Goal: Obtain resource: Obtain resource

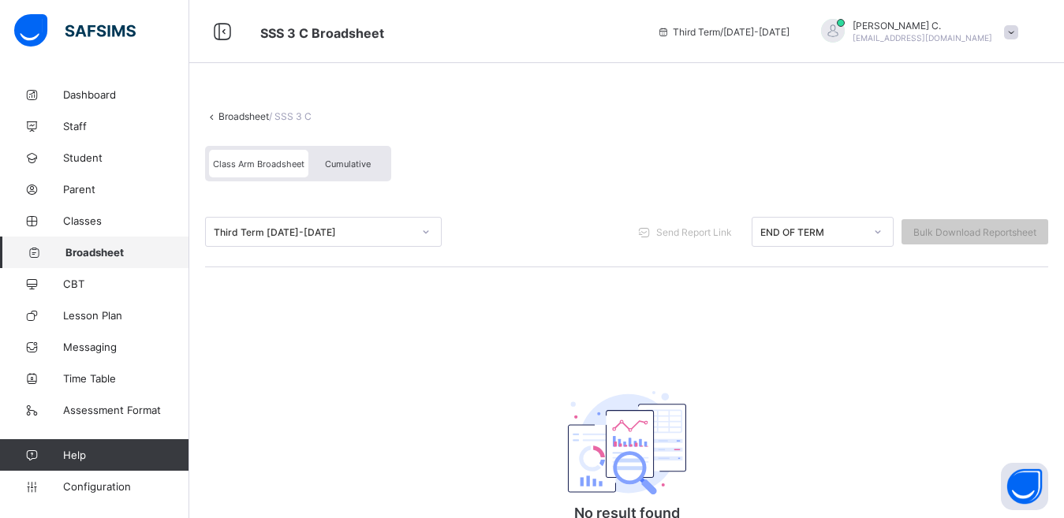
click at [110, 252] on span "Broadsheet" at bounding box center [127, 252] width 124 height 13
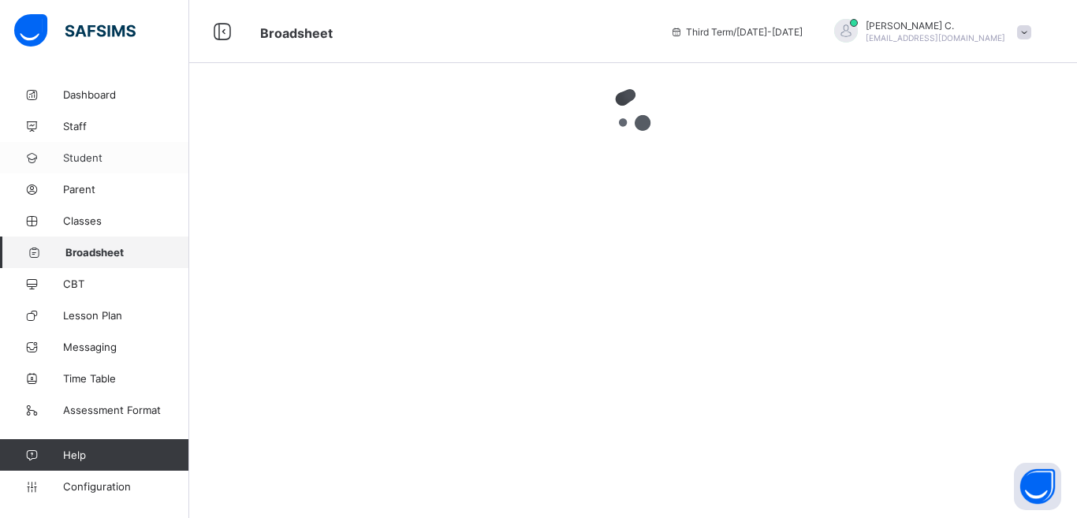
click at [100, 157] on span "Student" at bounding box center [126, 157] width 126 height 13
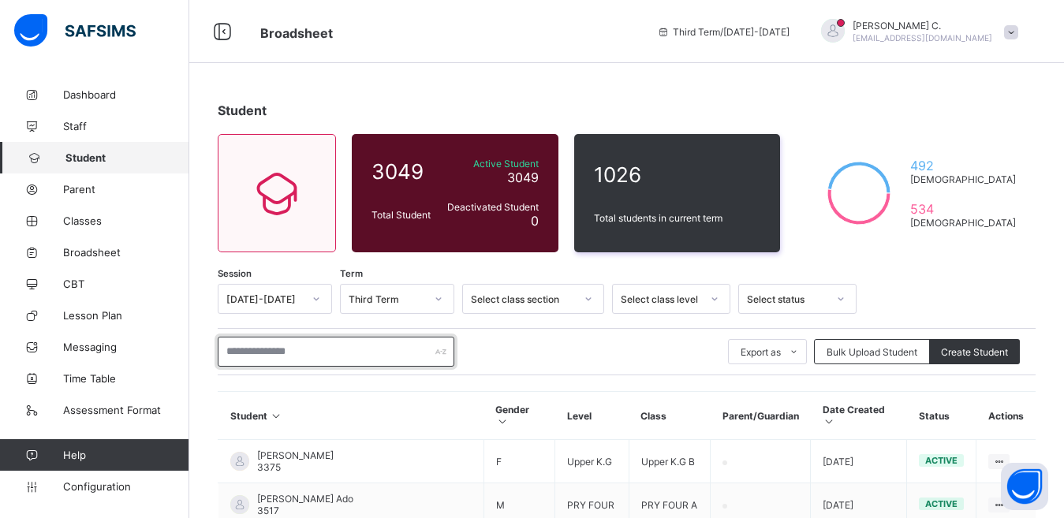
click at [232, 357] on input "text" at bounding box center [336, 352] width 237 height 30
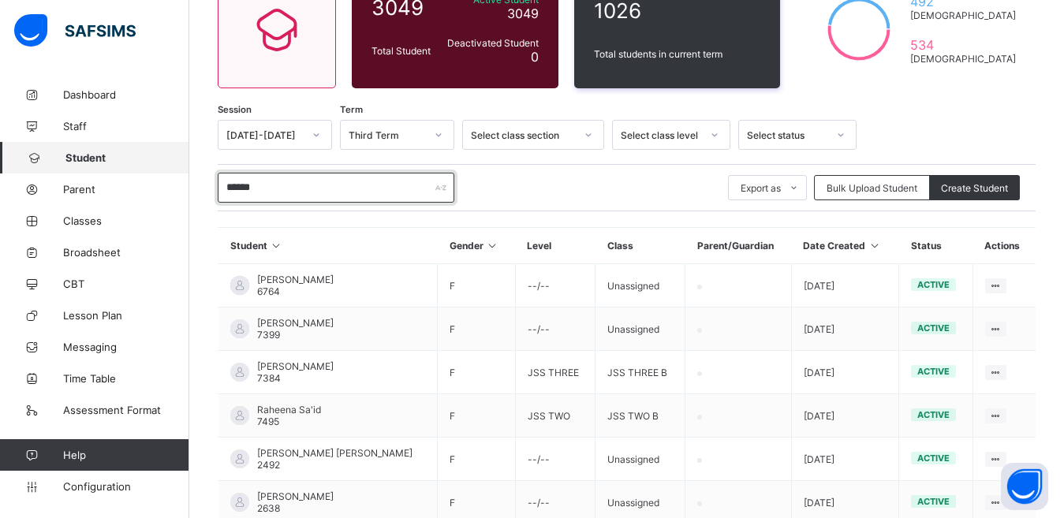
scroll to position [167, 0]
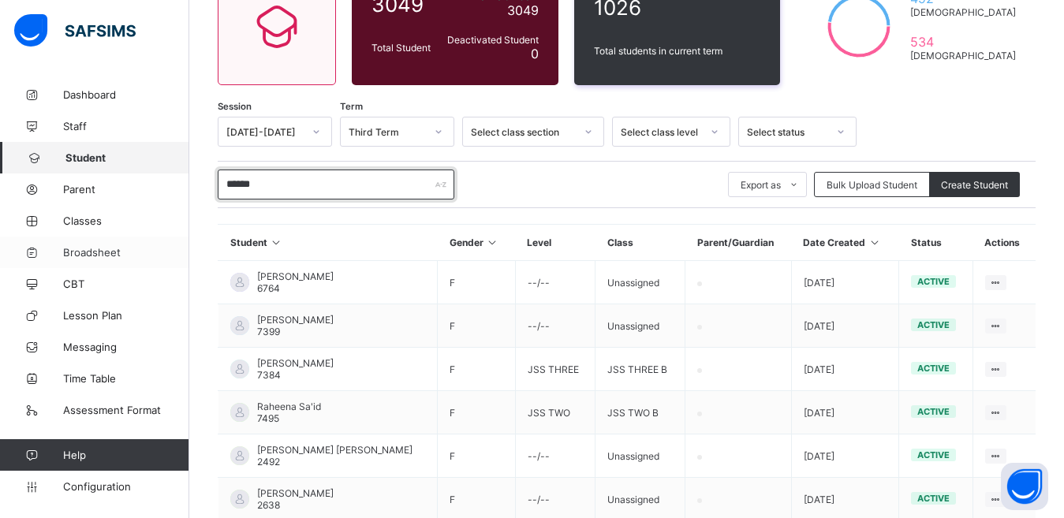
type input "******"
click at [84, 248] on span "Broadsheet" at bounding box center [126, 252] width 126 height 13
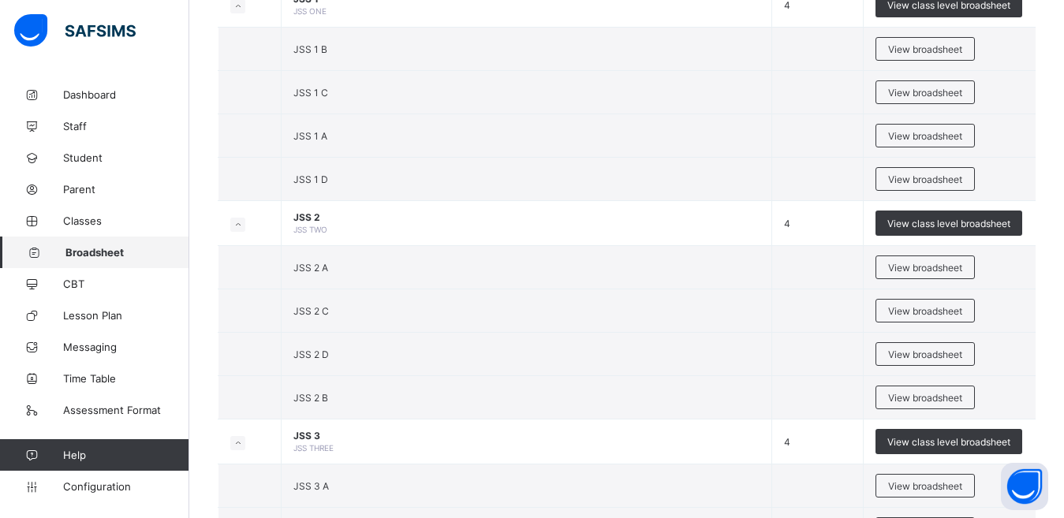
scroll to position [1265, 0]
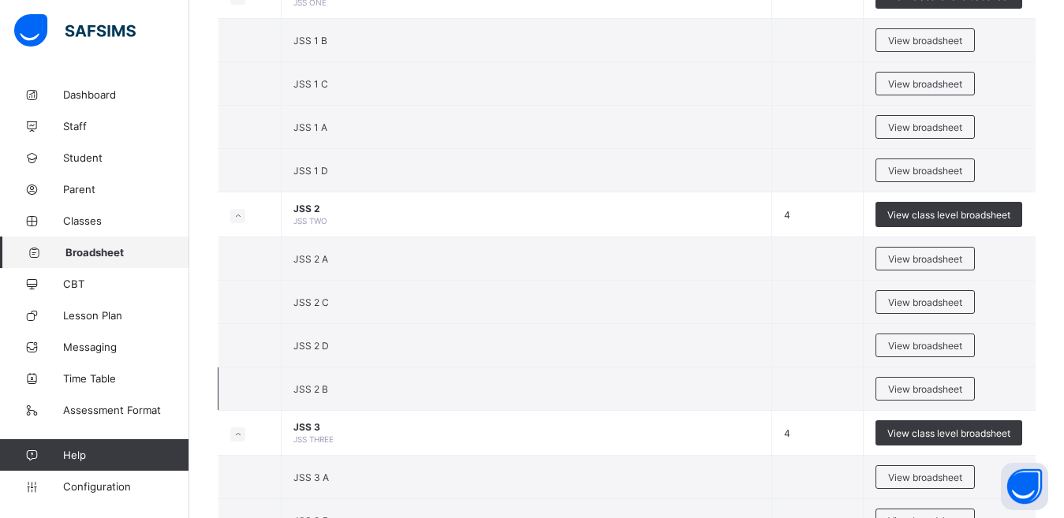
click at [323, 393] on span "JSS 2 B" at bounding box center [310, 389] width 35 height 12
click at [924, 393] on span "View broadsheet" at bounding box center [925, 389] width 74 height 12
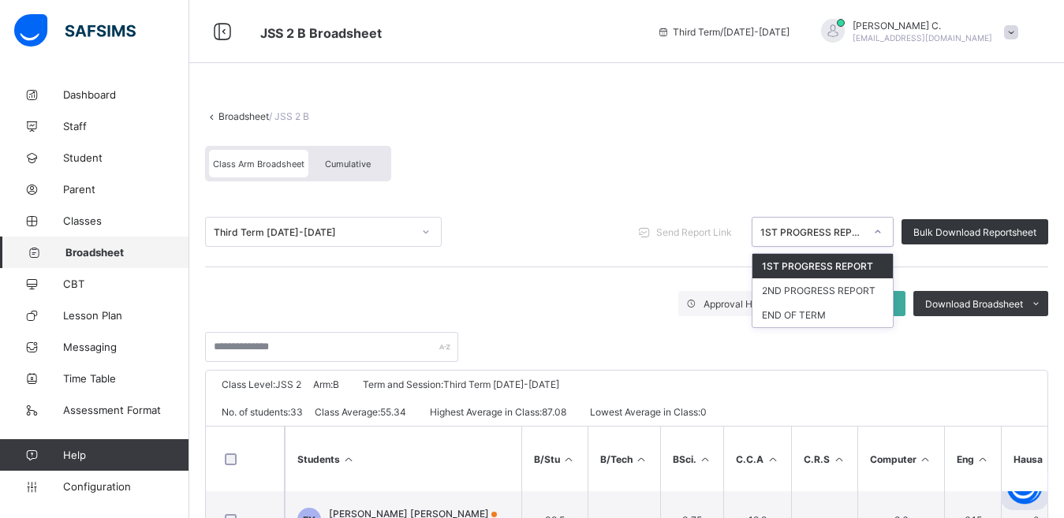
click at [882, 233] on icon at bounding box center [877, 232] width 9 height 16
click at [841, 314] on div "END OF TERM" at bounding box center [822, 315] width 140 height 24
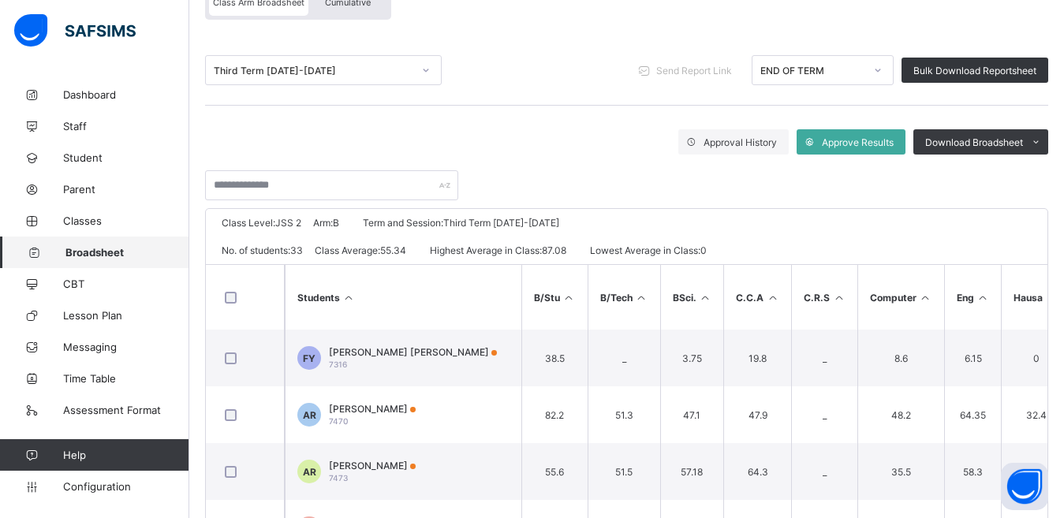
scroll to position [165, 0]
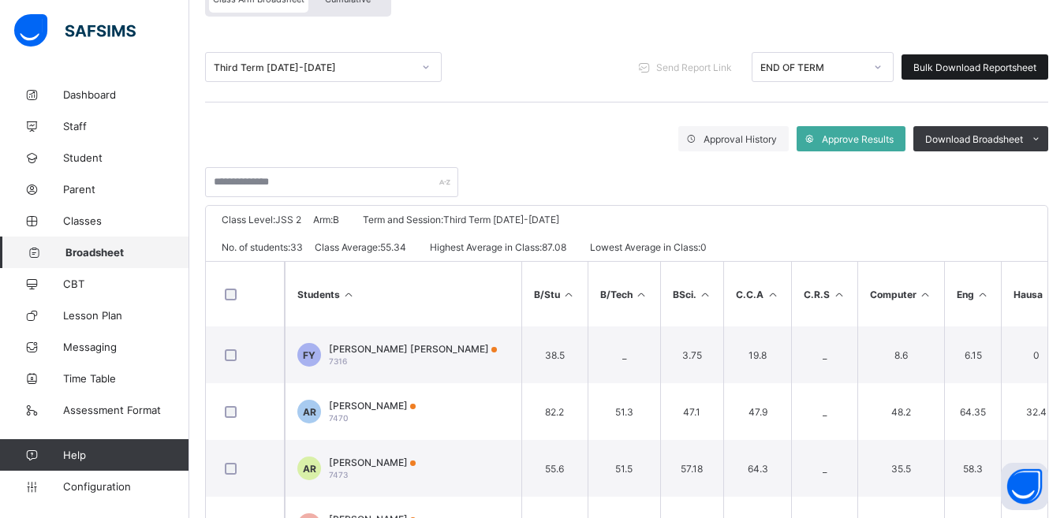
click at [989, 71] on span "Bulk Download Reportsheet" at bounding box center [974, 68] width 123 height 12
click at [115, 249] on span "Broadsheet" at bounding box center [127, 252] width 124 height 13
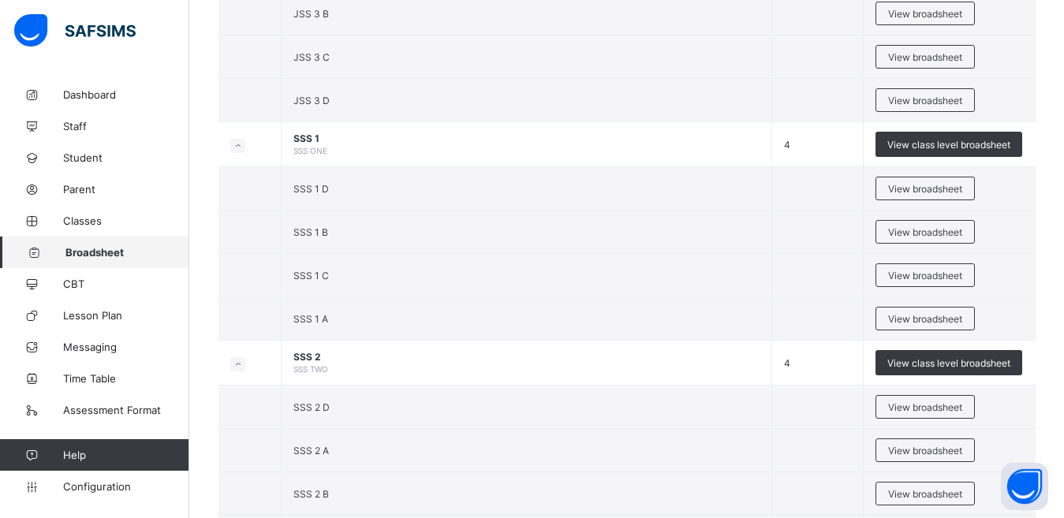
scroll to position [1777, 0]
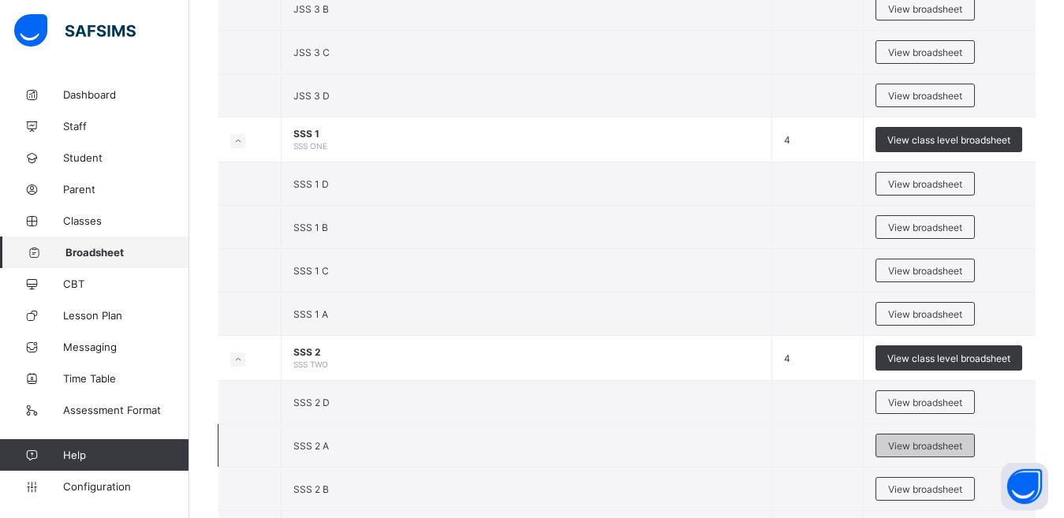
click at [927, 446] on span "View broadsheet" at bounding box center [925, 446] width 74 height 12
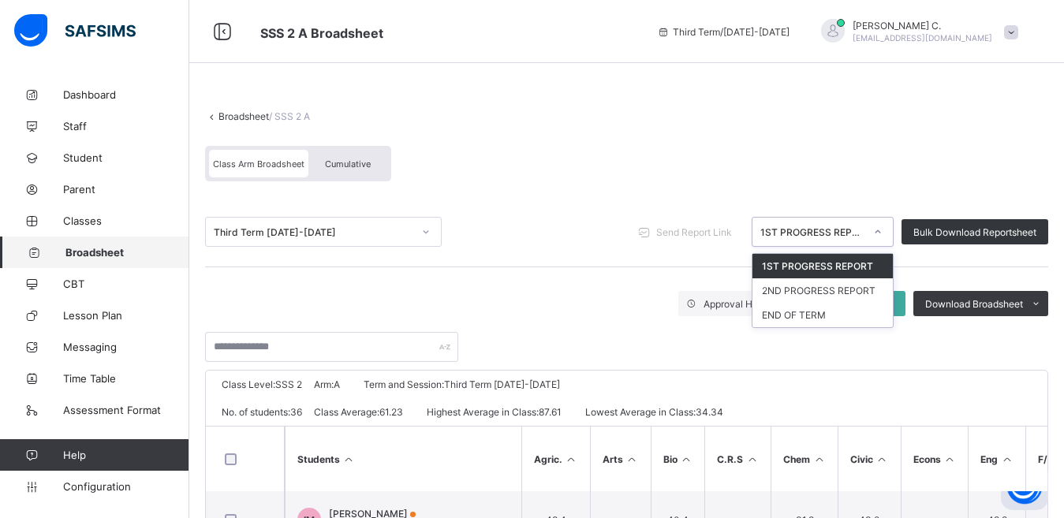
click at [891, 240] on div at bounding box center [877, 231] width 27 height 25
click at [813, 321] on div "END OF TERM" at bounding box center [822, 315] width 140 height 24
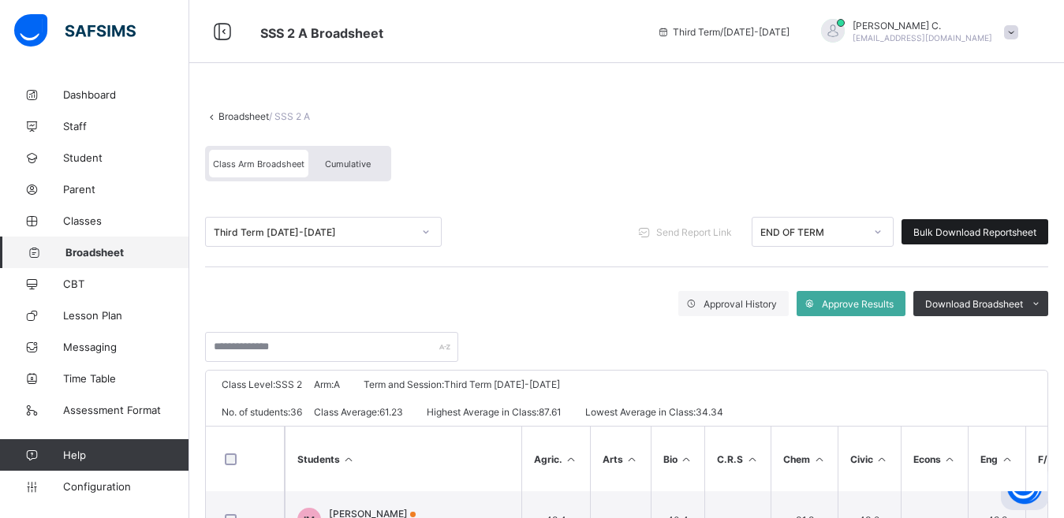
click at [929, 232] on span "Bulk Download Reportsheet" at bounding box center [974, 232] width 123 height 12
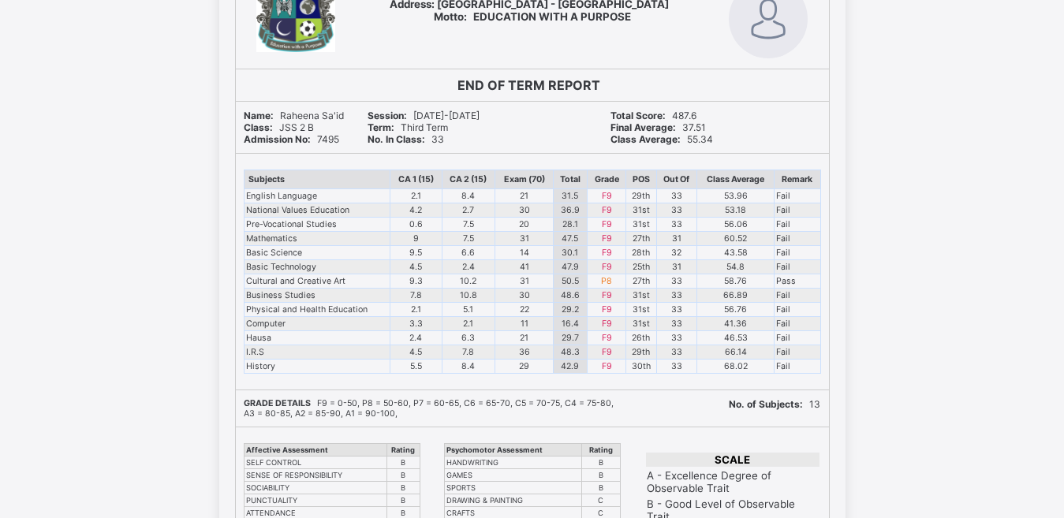
scroll to position [12987, 0]
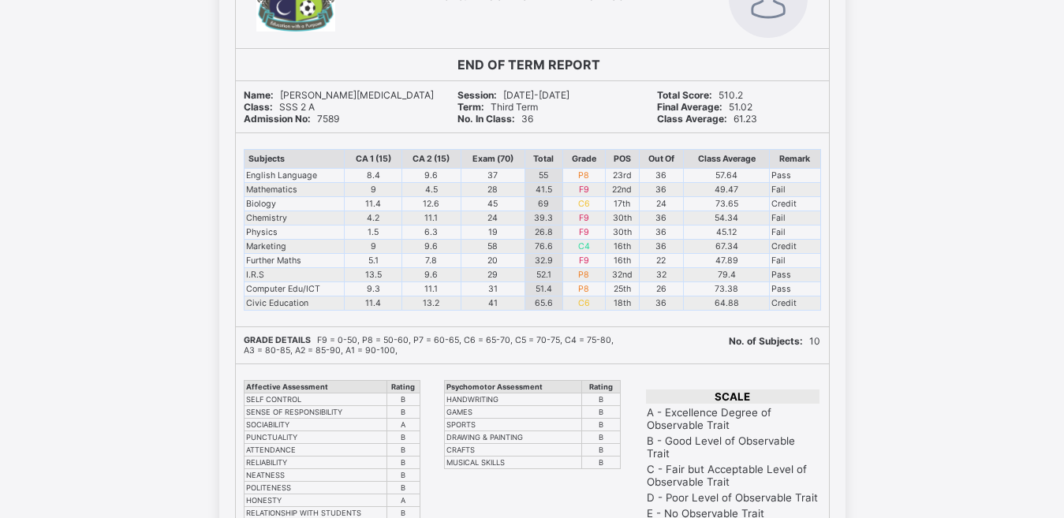
scroll to position [6604, 0]
